Goal: Task Accomplishment & Management: Complete application form

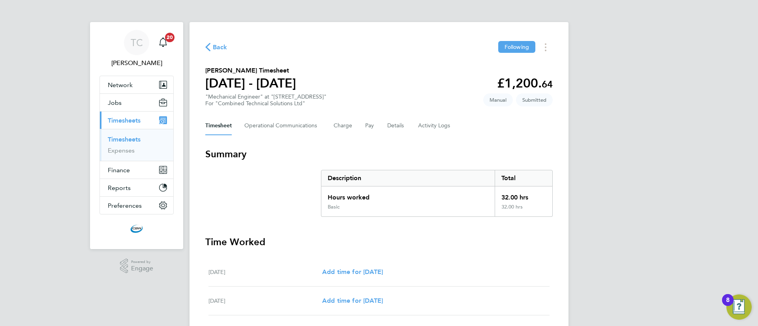
click at [123, 118] on span "Timesheets" at bounding box center [124, 120] width 33 height 7
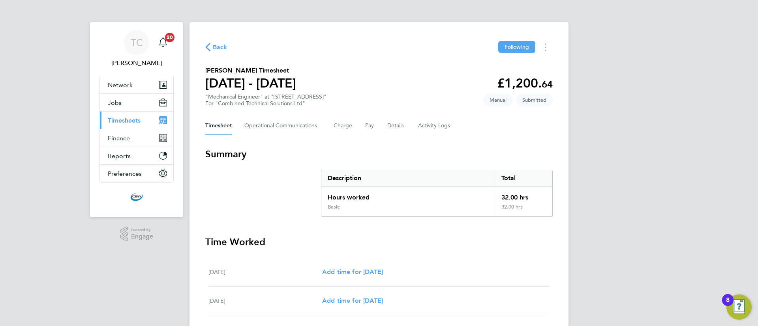
click at [131, 118] on span "Timesheets" at bounding box center [124, 120] width 33 height 7
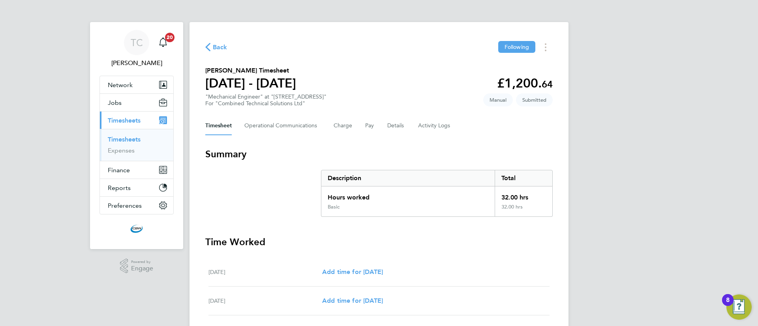
click at [129, 139] on link "Timesheets" at bounding box center [124, 139] width 33 height 7
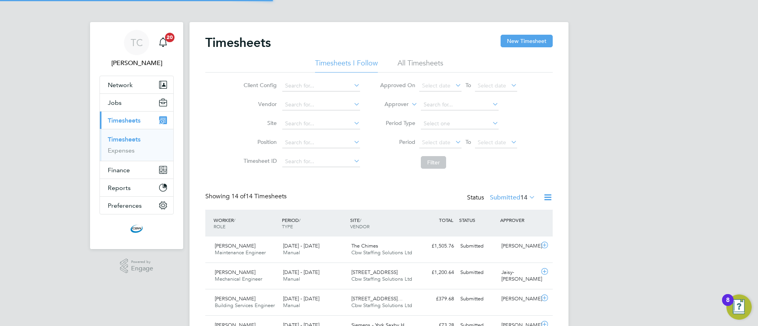
drag, startPoint x: 523, startPoint y: 39, endPoint x: 446, endPoint y: 49, distance: 77.2
click at [518, 41] on button "New Timesheet" at bounding box center [527, 41] width 52 height 13
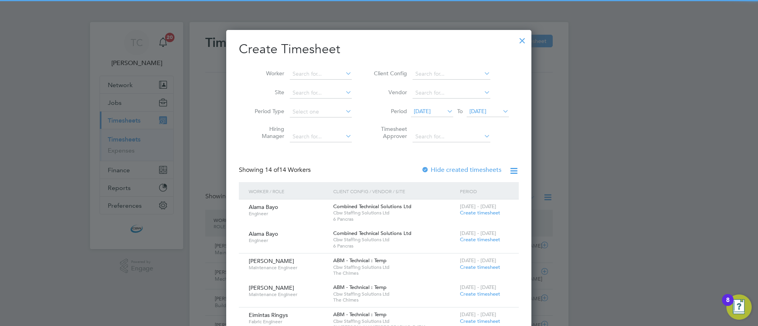
click at [298, 67] on li "Worker" at bounding box center [300, 74] width 123 height 19
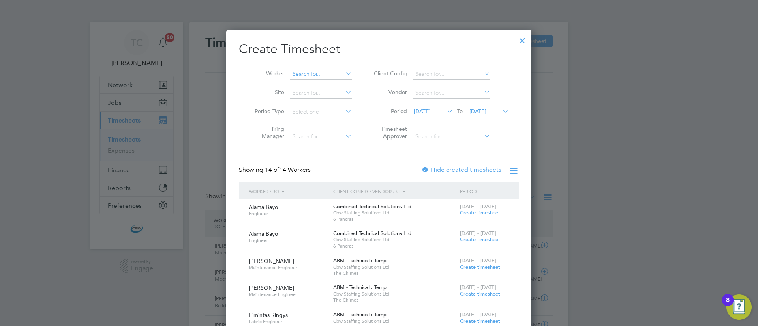
click at [301, 71] on input at bounding box center [321, 74] width 62 height 11
click at [338, 96] on li "[PERSON_NAME] [PERSON_NAME]" at bounding box center [337, 95] width 97 height 11
type input "[PERSON_NAME]"
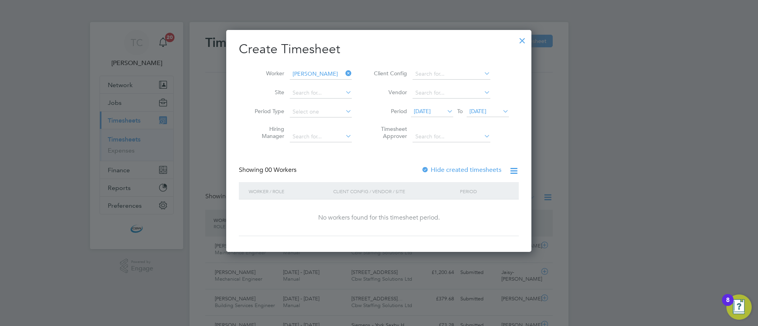
drag, startPoint x: 524, startPoint y: 39, endPoint x: 473, endPoint y: 128, distance: 103.3
click at [524, 40] on div at bounding box center [522, 39] width 14 height 14
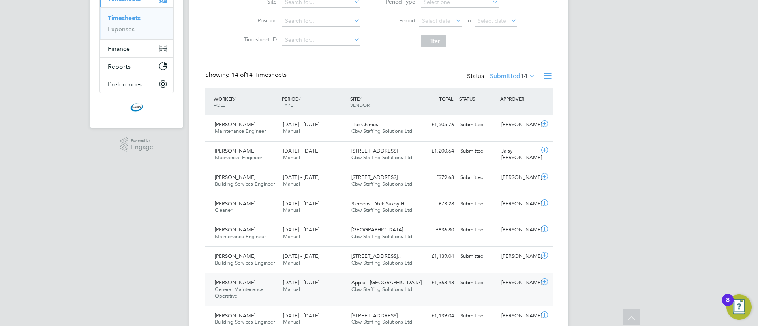
click at [543, 282] on icon at bounding box center [545, 282] width 10 height 6
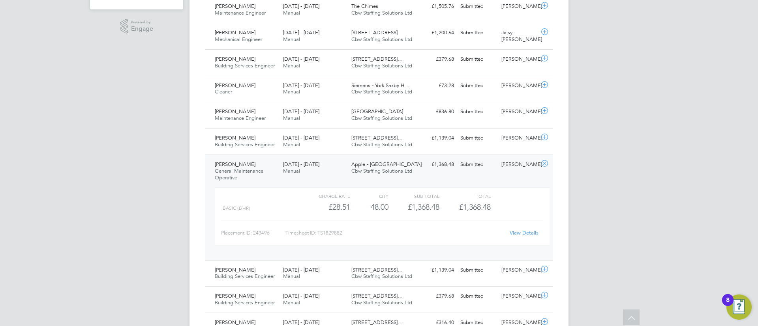
click at [519, 231] on link "View Details" at bounding box center [524, 233] width 29 height 7
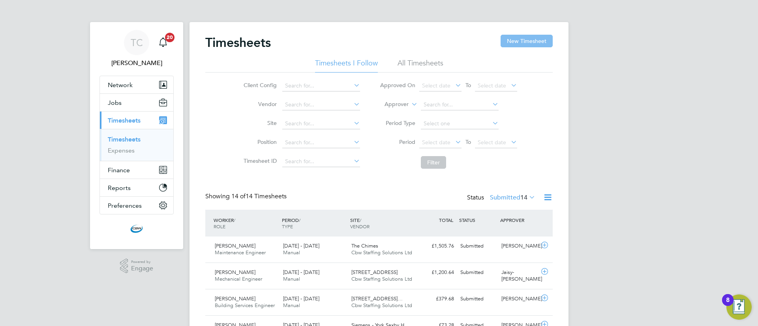
click at [523, 45] on button "New Timesheet" at bounding box center [527, 41] width 52 height 13
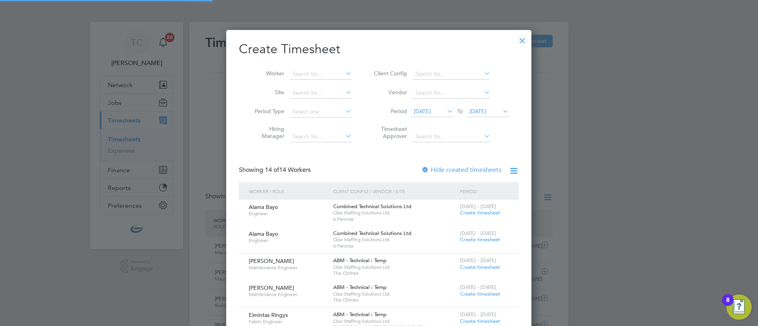
scroll to position [836, 306]
click at [311, 70] on input at bounding box center [321, 74] width 62 height 11
click at [311, 90] on li "[PERSON_NAME]" at bounding box center [325, 95] width 73 height 11
type input "[PERSON_NAME]"
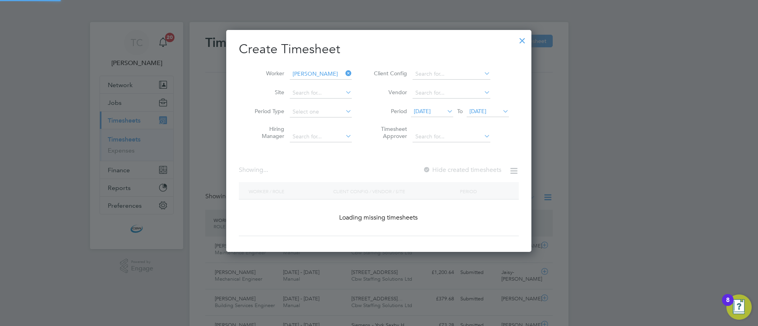
scroll to position [223, 306]
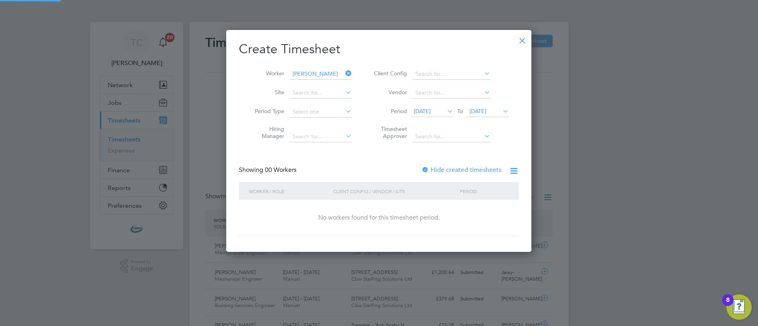
click at [429, 168] on div at bounding box center [425, 171] width 8 height 8
click at [492, 115] on span "[DATE]" at bounding box center [488, 112] width 42 height 11
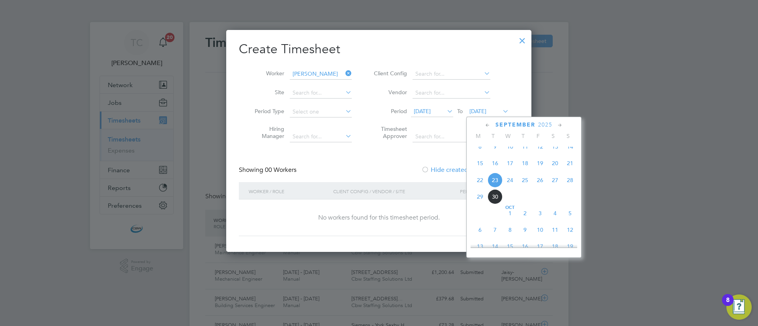
click at [542, 216] on span "3" at bounding box center [539, 213] width 15 height 15
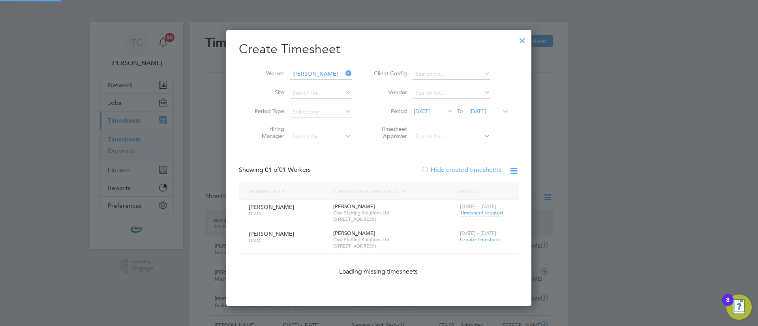
scroll to position [240, 306]
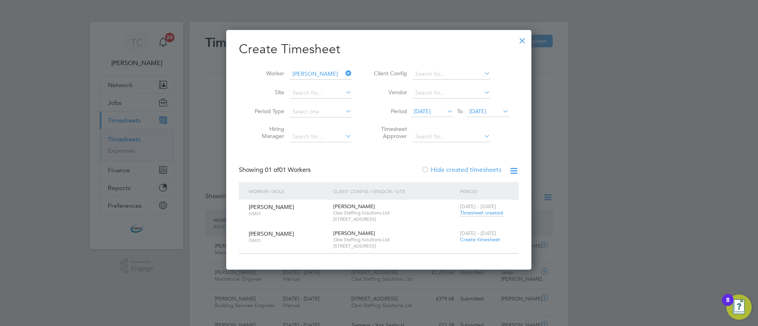
click at [480, 215] on span "Timesheet created" at bounding box center [481, 213] width 43 height 7
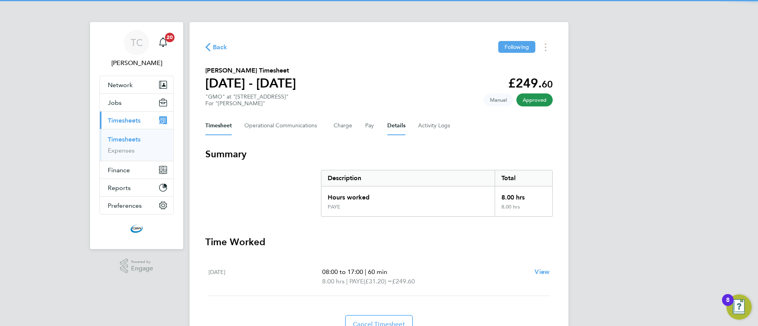
click at [397, 123] on button "Details" at bounding box center [396, 125] width 18 height 19
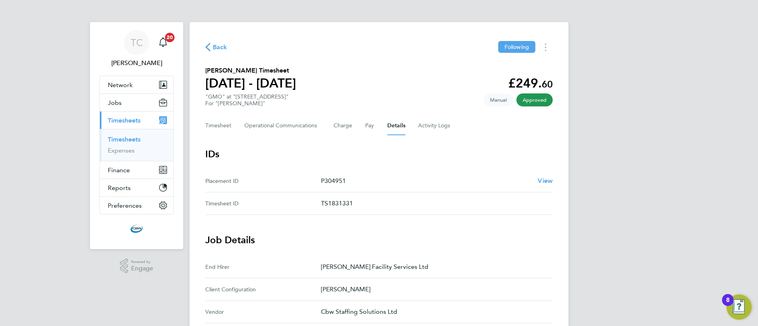
drag, startPoint x: 358, startPoint y: 179, endPoint x: 326, endPoint y: 180, distance: 31.6
click at [326, 180] on p "P304951" at bounding box center [426, 180] width 210 height 9
copy p "304951"
click at [137, 138] on link "Timesheets" at bounding box center [124, 139] width 33 height 7
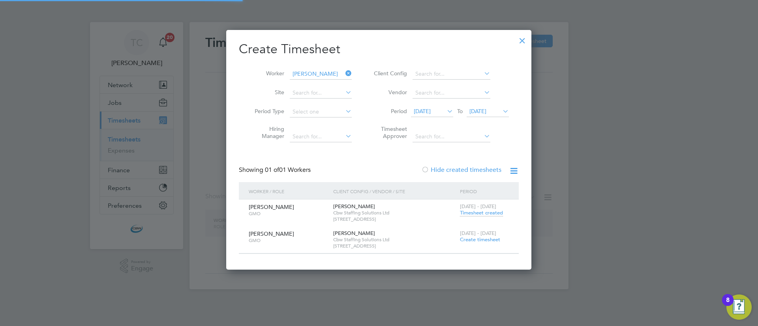
scroll to position [240, 306]
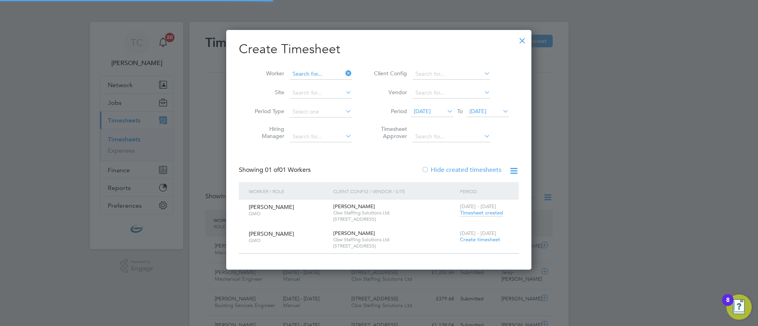
click at [296, 71] on input at bounding box center [321, 74] width 62 height 11
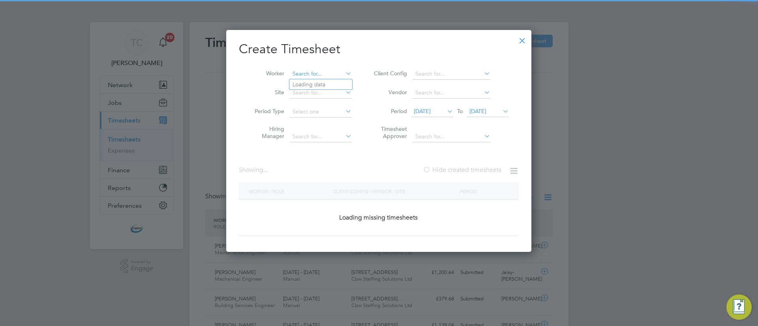
scroll to position [20, 69]
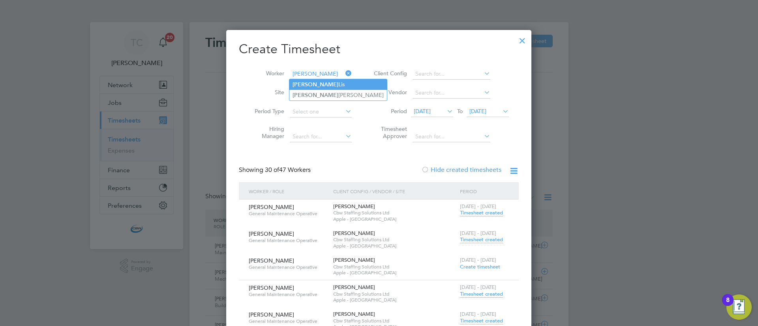
click at [311, 85] on li "[PERSON_NAME]" at bounding box center [337, 84] width 97 height 11
type input "[PERSON_NAME]"
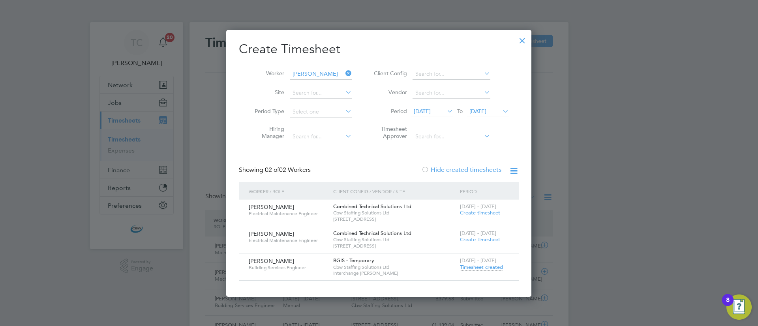
click at [486, 265] on span "Timesheet created" at bounding box center [481, 267] width 43 height 7
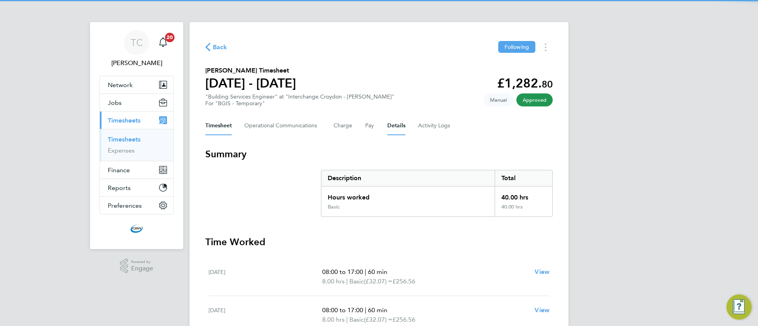
drag, startPoint x: 392, startPoint y: 126, endPoint x: 384, endPoint y: 144, distance: 20.2
click at [392, 126] on button "Details" at bounding box center [396, 125] width 18 height 19
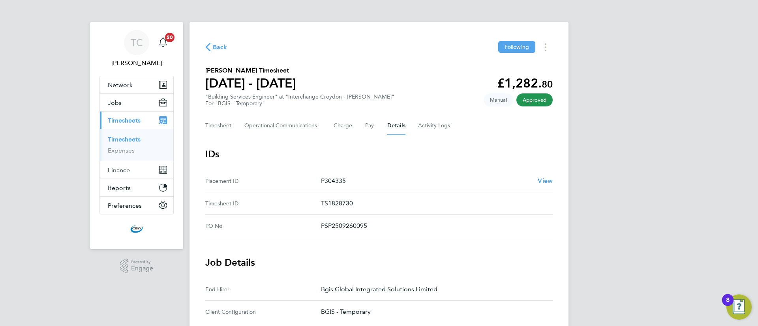
drag, startPoint x: 346, startPoint y: 181, endPoint x: 326, endPoint y: 180, distance: 20.1
click at [326, 180] on p "P304335" at bounding box center [426, 180] width 210 height 9
copy p "304335"
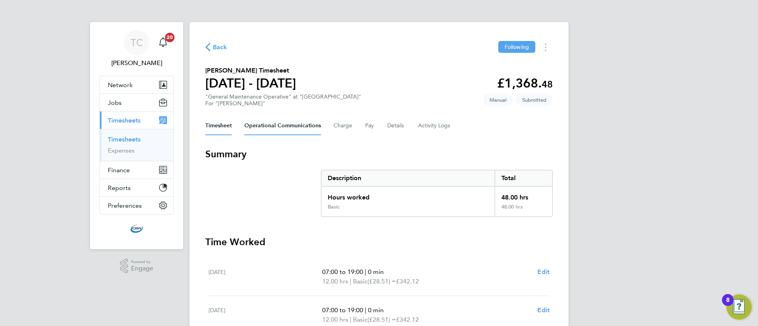
click at [266, 128] on Communications-tab "Operational Communications" at bounding box center [282, 125] width 77 height 19
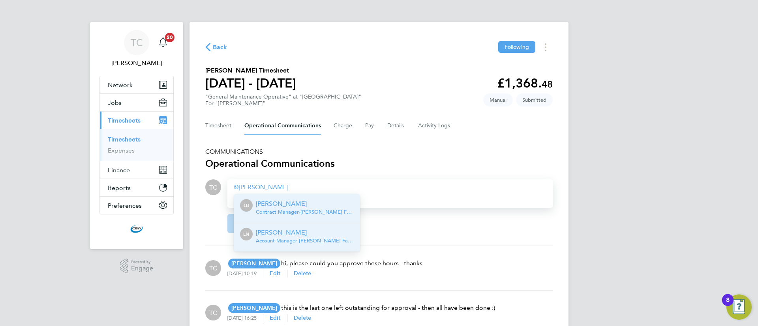
click at [285, 242] on span "Account Manager - NG Bailey Facility Services Ltd" at bounding box center [305, 241] width 98 height 6
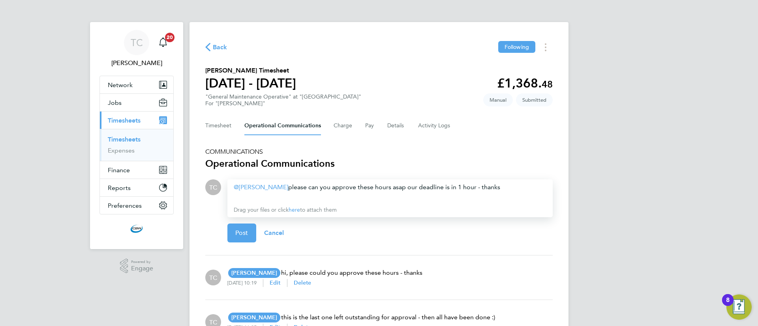
click at [250, 245] on div "Post Cancel" at bounding box center [389, 233] width 325 height 32
click at [248, 236] on button "Post" at bounding box center [241, 233] width 29 height 19
